Goal: Navigation & Orientation: Find specific page/section

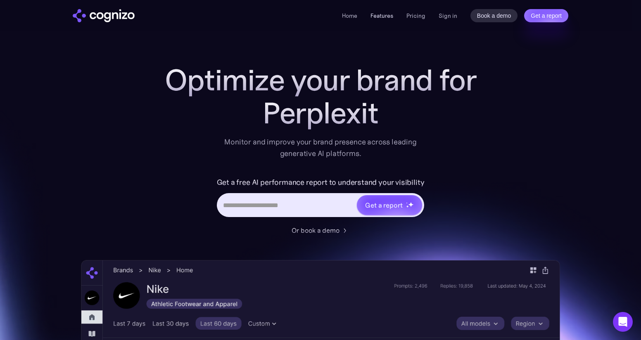
click at [383, 17] on link "Features" at bounding box center [382, 15] width 23 height 7
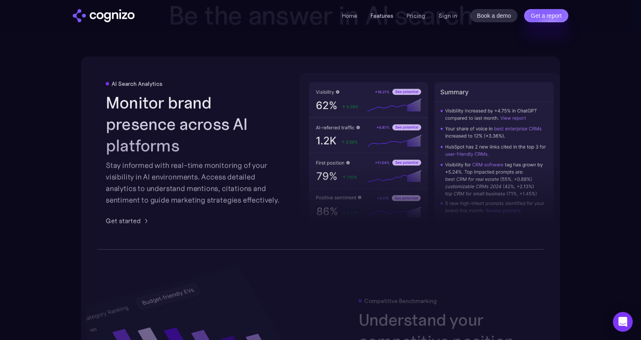
scroll to position [1287, 0]
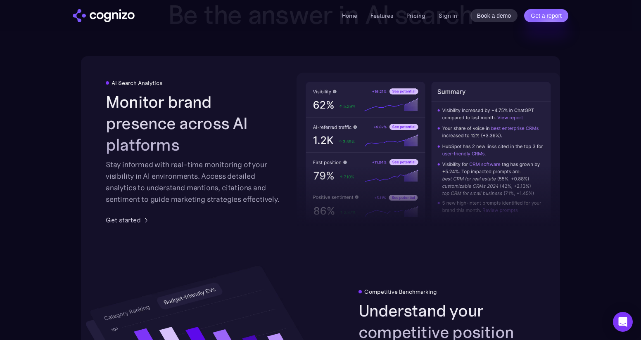
click at [406, 17] on ul "Home Features Pricing Book a demo Get a report" at bounding box center [383, 16] width 83 height 10
click at [408, 17] on link "Pricing" at bounding box center [416, 15] width 19 height 7
